Goal: Find specific page/section: Find specific page/section

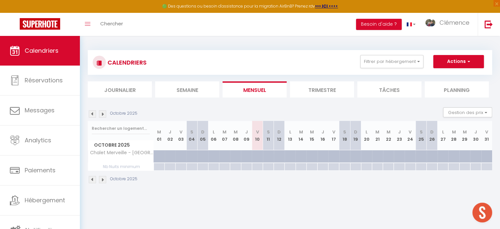
scroll to position [356, 0]
click at [396, 58] on button "Filtrer par hébergement" at bounding box center [392, 61] width 63 height 13
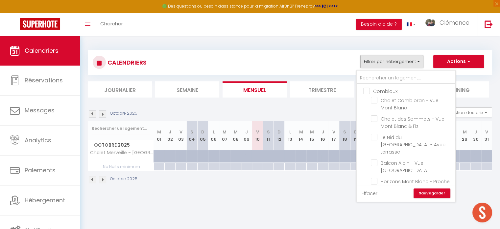
click at [364, 193] on link "Effacer" at bounding box center [370, 192] width 16 height 7
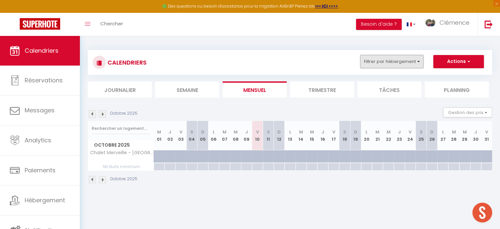
click at [389, 63] on button "Filtrer par hébergement" at bounding box center [392, 61] width 63 height 13
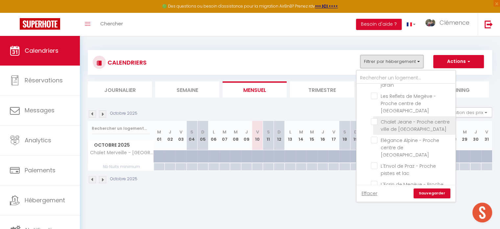
scroll to position [705, 0]
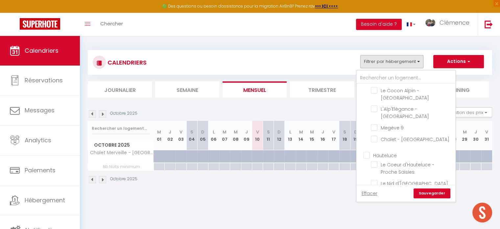
click at [371, 151] on input "Hauteluce" at bounding box center [413, 154] width 99 height 7
checkbox input "true"
checkbox input "false"
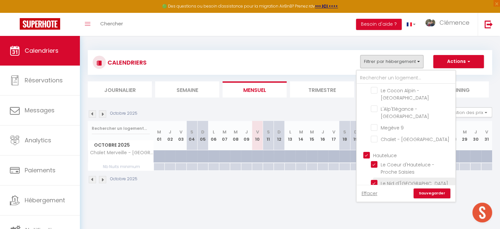
checkbox input "false"
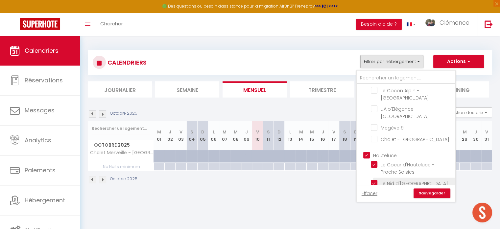
checkbox input "false"
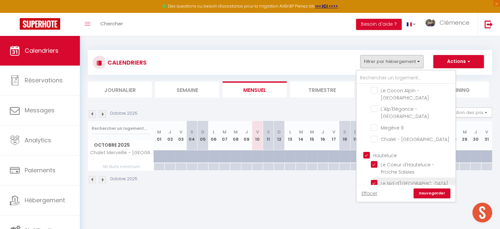
checkbox input "false"
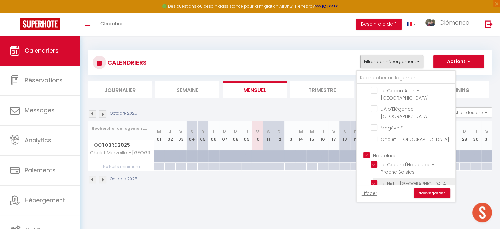
checkbox input "false"
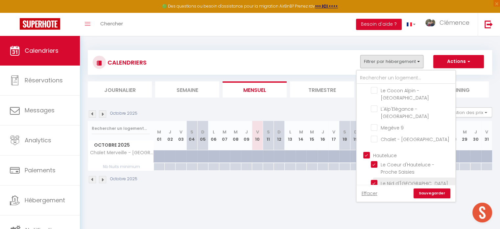
checkbox input "false"
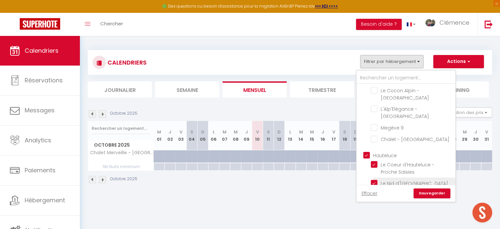
checkbox input "false"
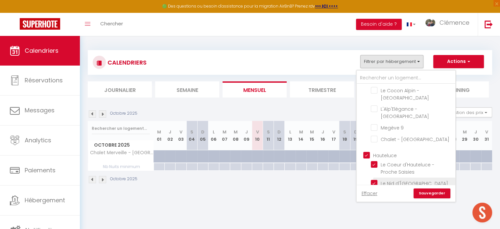
checkbox input "false"
checkbox input "true"
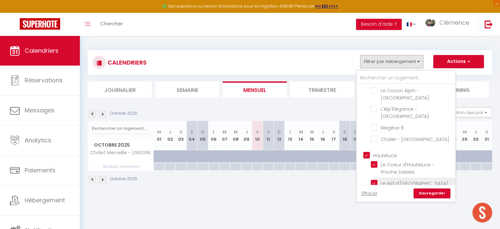
checkbox input "true"
click at [429, 196] on link "Sauvegarder" at bounding box center [432, 193] width 37 height 10
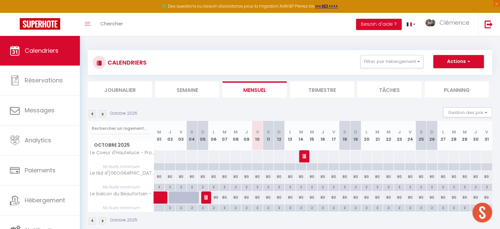
click at [102, 114] on img at bounding box center [102, 113] width 7 height 7
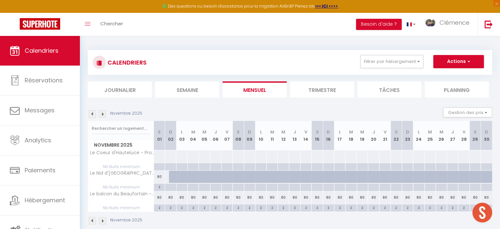
click at [102, 113] on img at bounding box center [102, 113] width 7 height 7
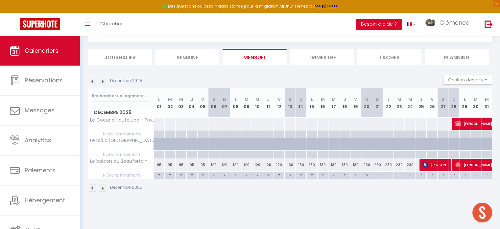
scroll to position [33, 0]
click at [91, 81] on img at bounding box center [92, 80] width 7 height 7
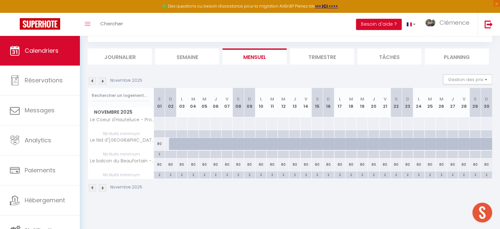
click at [91, 81] on img at bounding box center [92, 80] width 7 height 7
